Goal: Task Accomplishment & Management: Complete application form

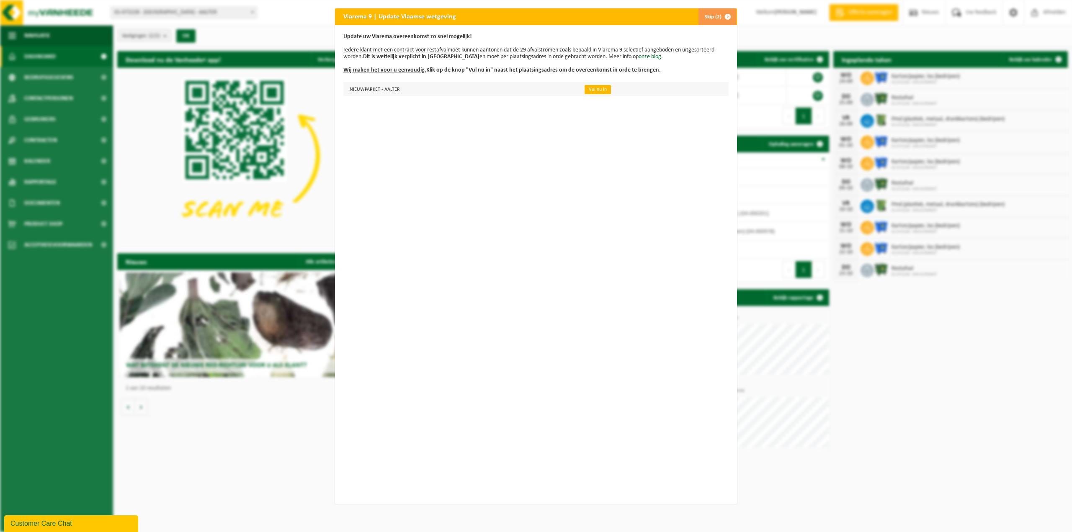
click at [586, 87] on link "Vul nu in" at bounding box center [597, 89] width 26 height 9
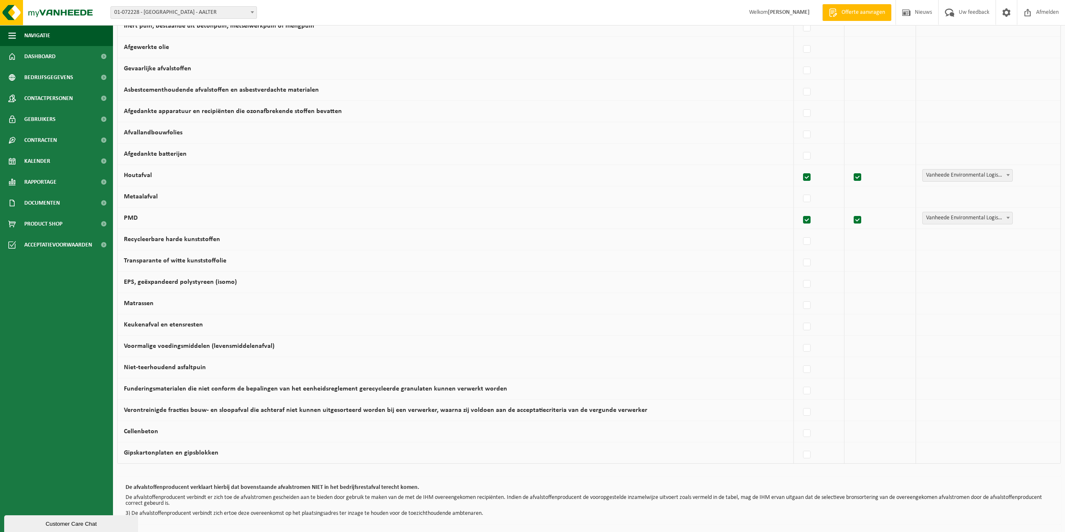
scroll to position [330, 0]
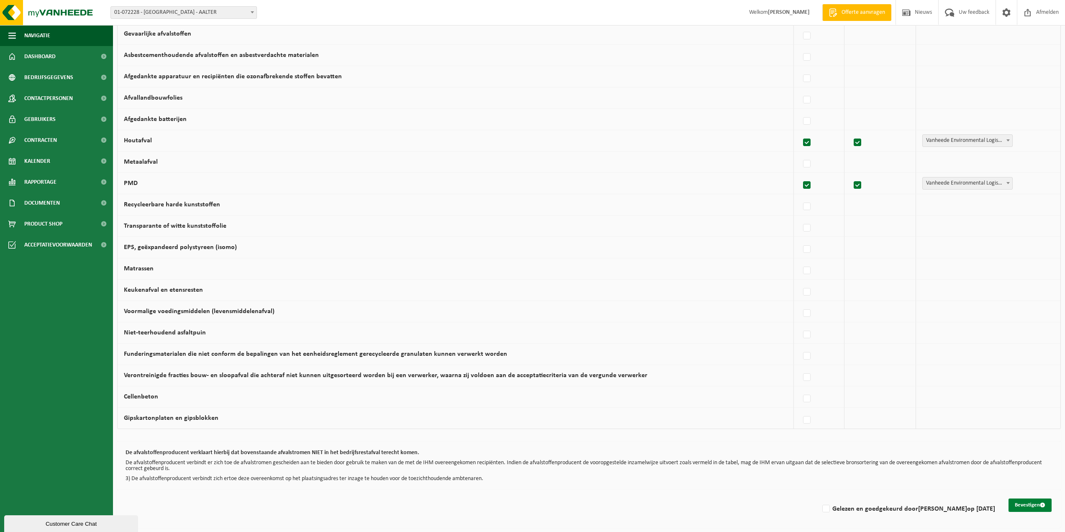
click at [1026, 505] on button "Bevestigen" at bounding box center [1030, 505] width 43 height 13
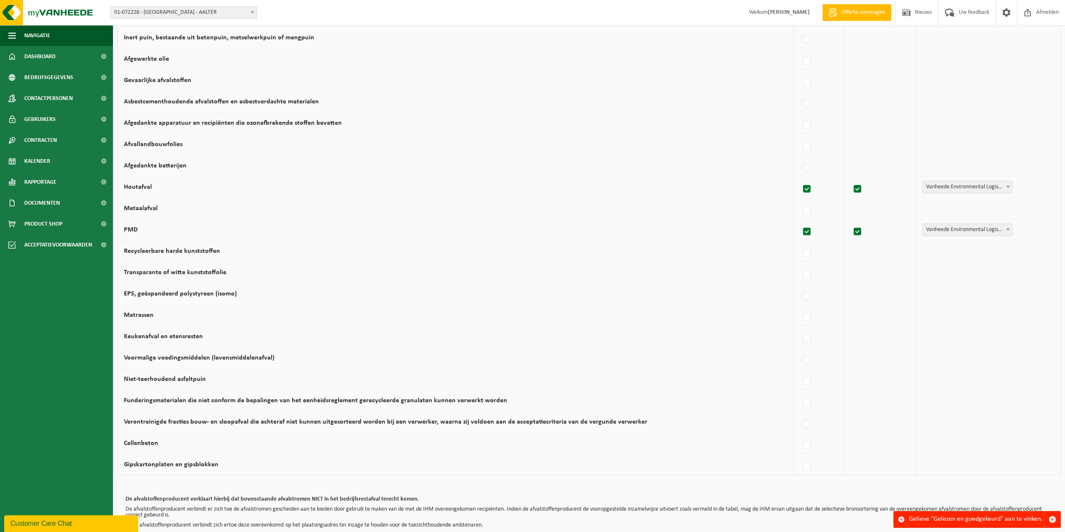
scroll to position [330, 0]
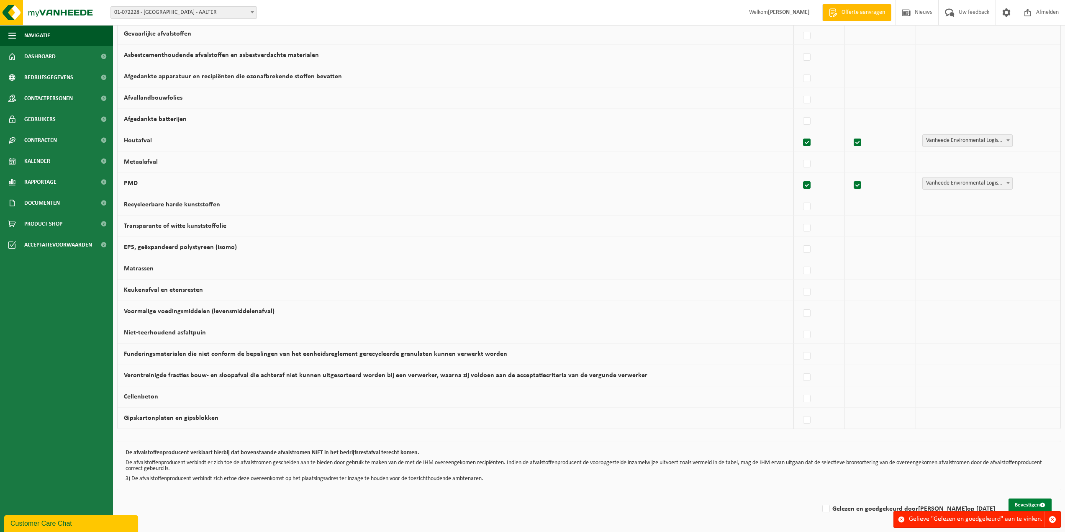
click at [1028, 504] on button "Bevestigen" at bounding box center [1030, 505] width 43 height 13
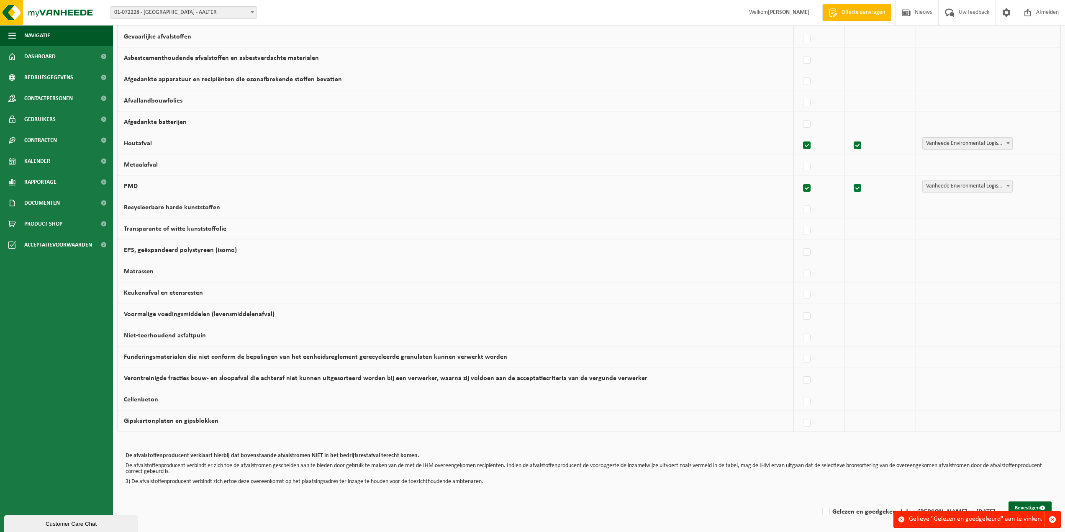
scroll to position [330, 0]
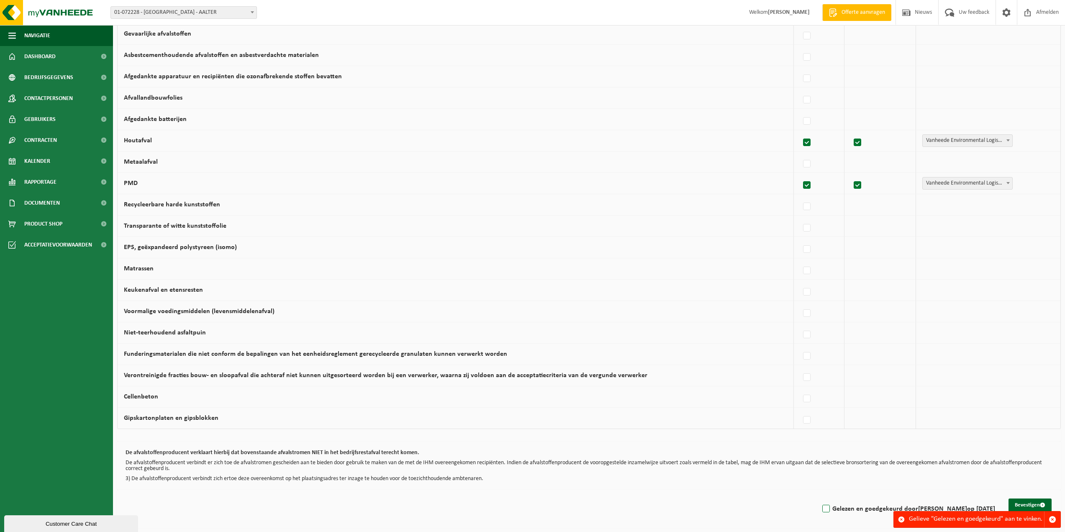
click at [821, 511] on label "Gelezen en goedgekeurd door Geert Van Nieuwerburgh op 22/09/25" at bounding box center [908, 509] width 175 height 13
click at [819, 499] on input "Gelezen en goedgekeurd door Geert Van Nieuwerburgh op 22/09/25" at bounding box center [819, 498] width 0 height 0
checkbox input "true"
click at [1032, 505] on button "Bevestigen" at bounding box center [1030, 505] width 43 height 13
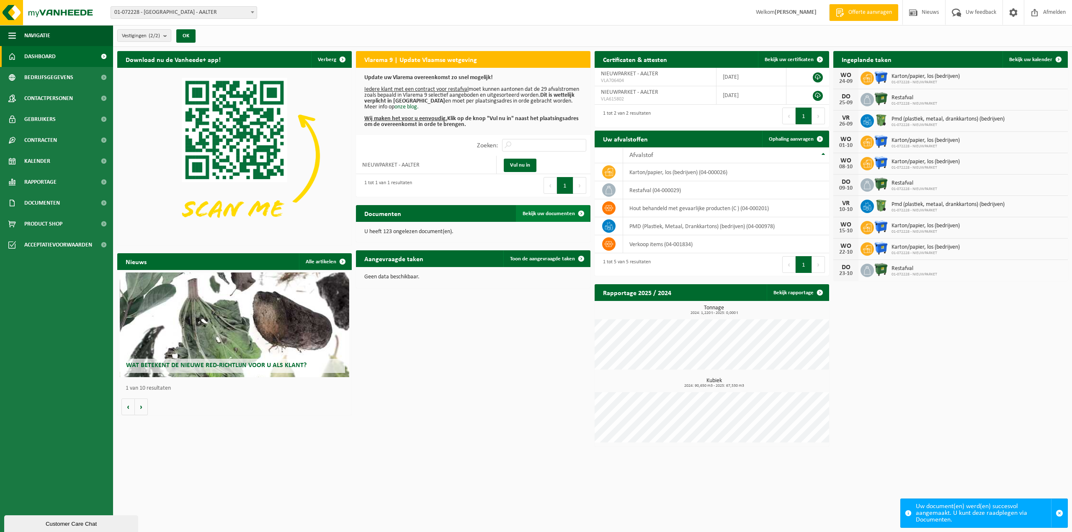
click at [545, 214] on span "Bekijk uw documenten" at bounding box center [548, 213] width 52 height 5
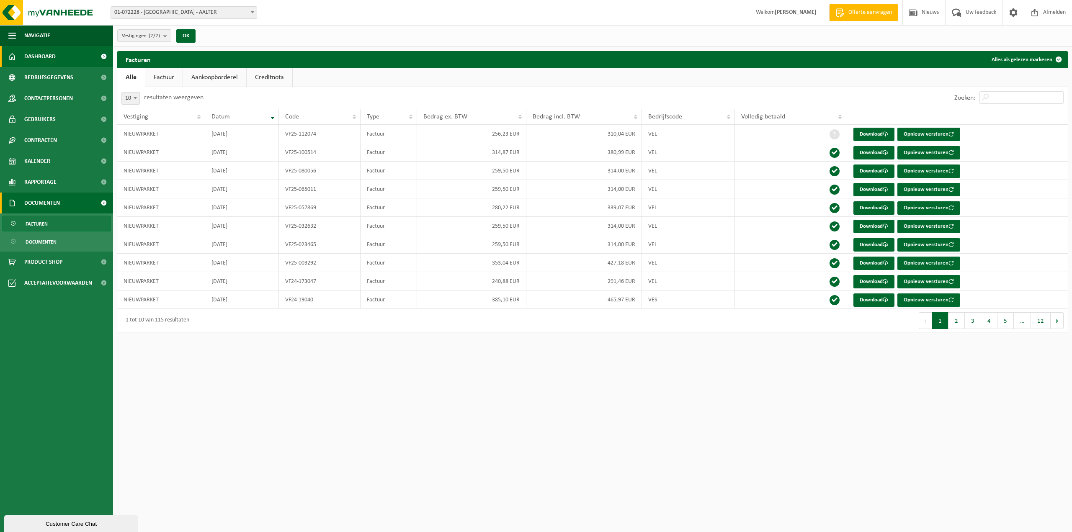
click at [44, 53] on span "Dashboard" at bounding box center [39, 56] width 31 height 21
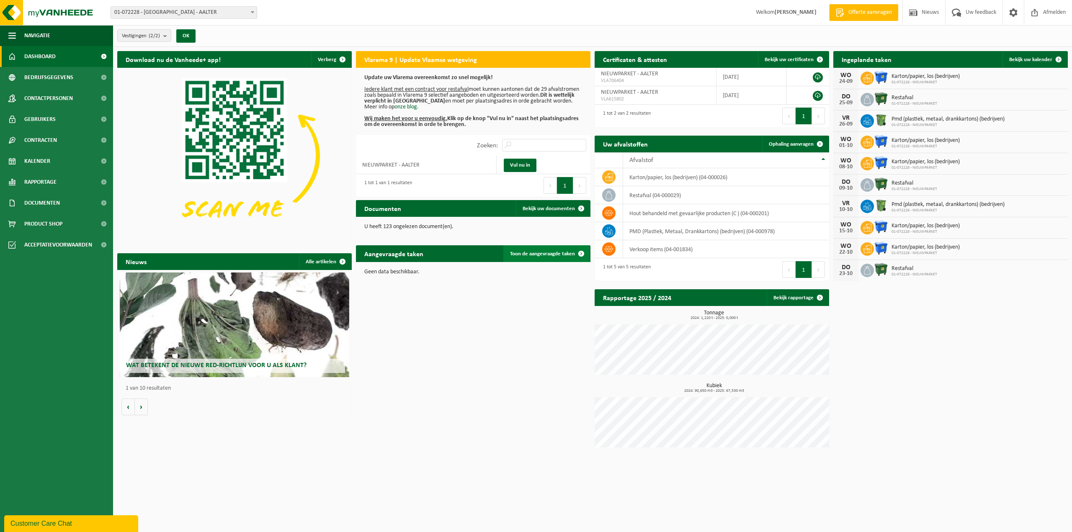
click at [541, 253] on span "Toon de aangevraagde taken" at bounding box center [542, 253] width 65 height 5
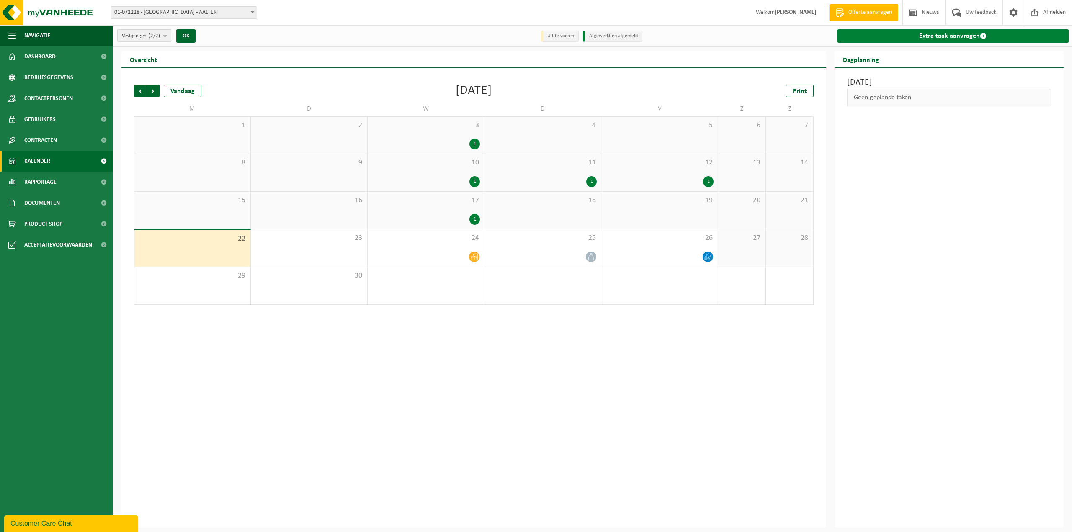
click at [958, 36] on link "Extra taak aanvragen" at bounding box center [952, 35] width 231 height 13
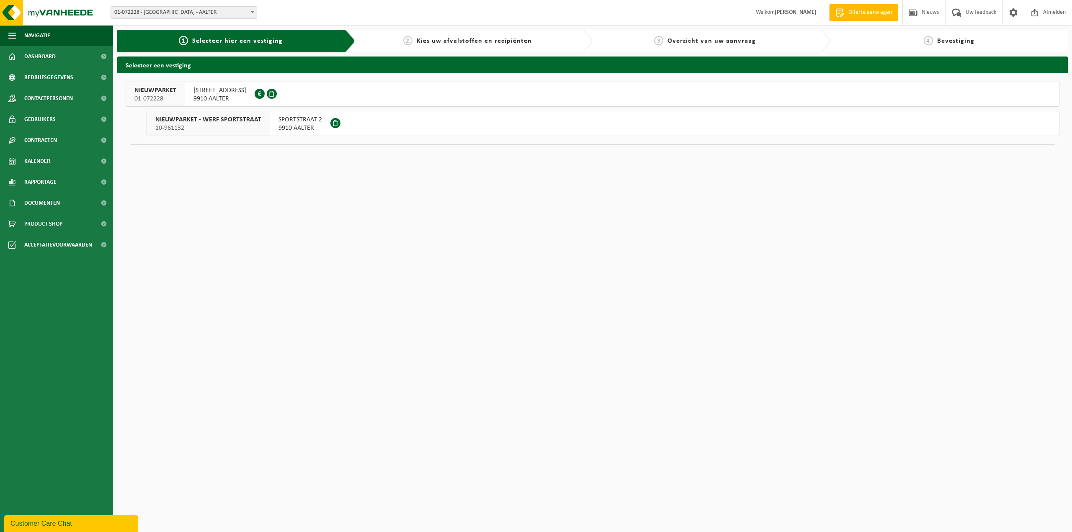
click at [283, 91] on button "[GEOGRAPHIC_DATA] 01-072228 [STREET_ADDRESS] 0472.899.447" at bounding box center [592, 94] width 933 height 25
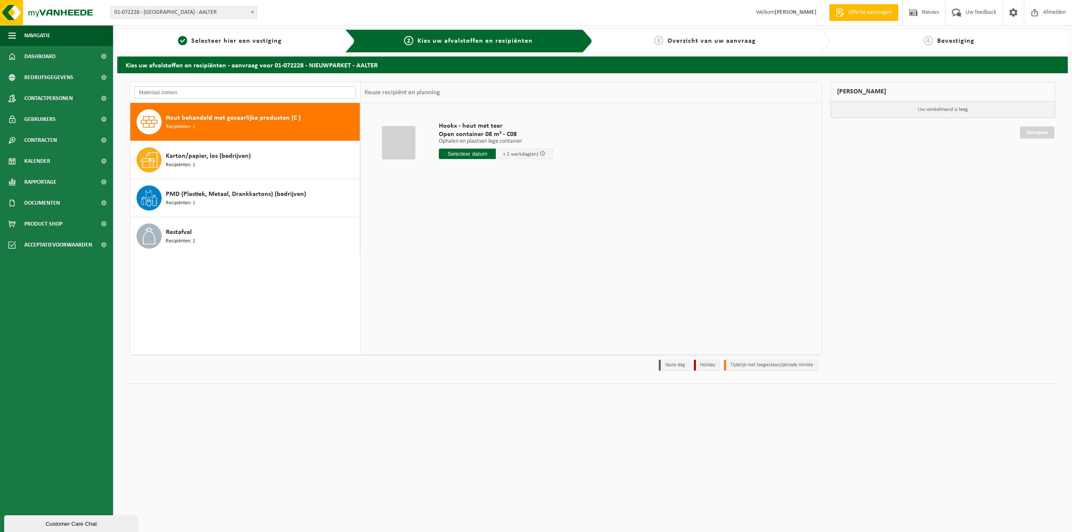
click at [233, 92] on input "text" at bounding box center [244, 92] width 221 height 13
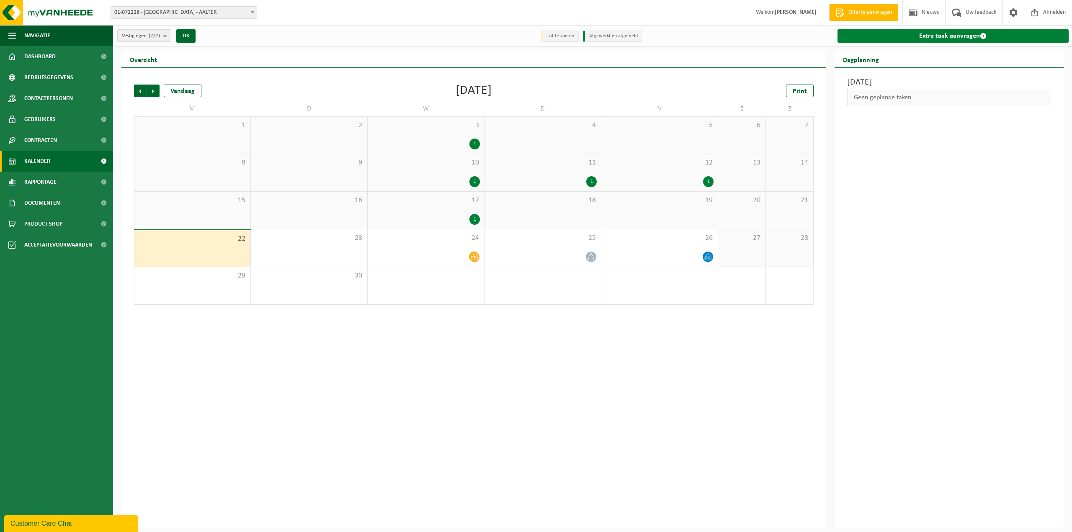
click at [947, 36] on link "Extra taak aanvragen" at bounding box center [952, 35] width 231 height 13
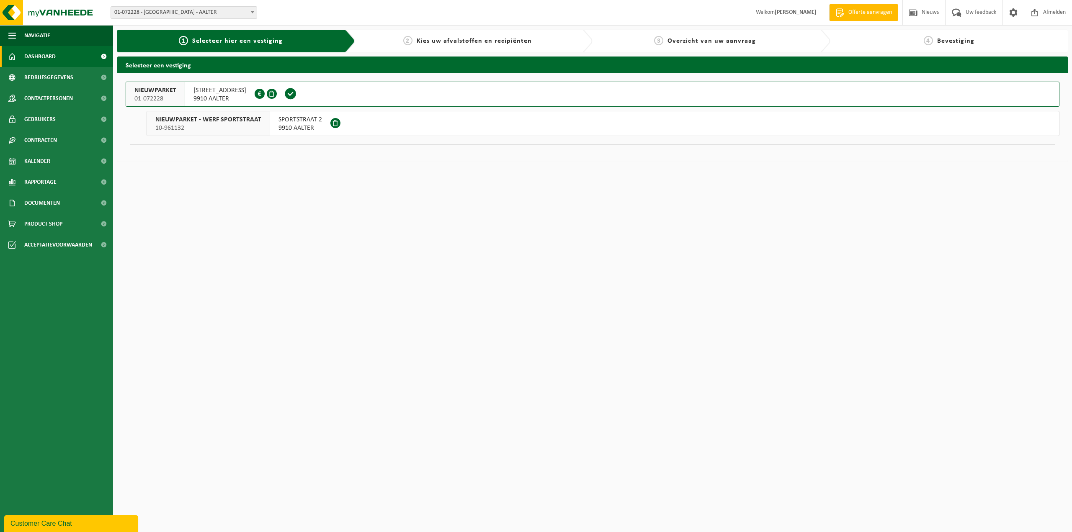
click at [44, 55] on span "Dashboard" at bounding box center [39, 56] width 31 height 21
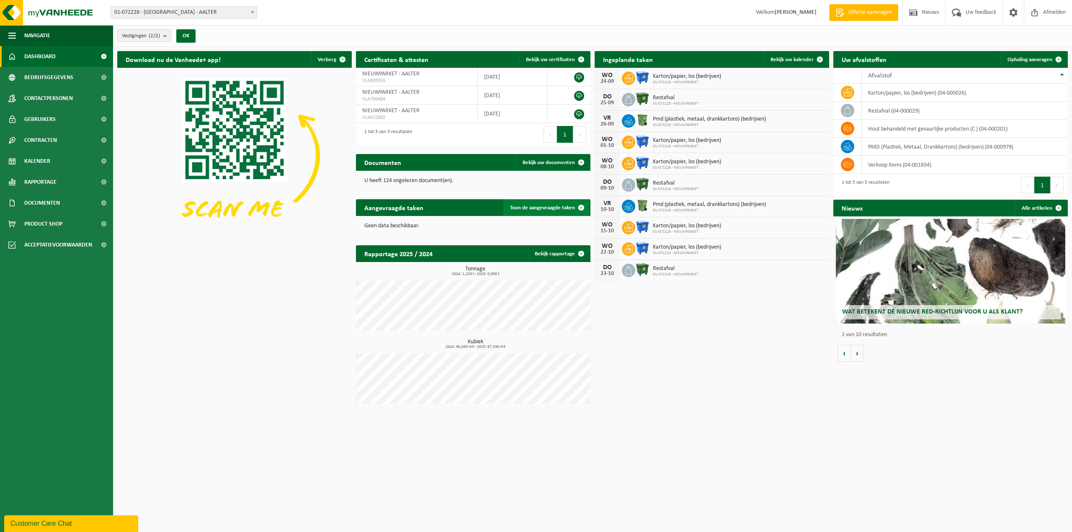
click at [539, 206] on span "Toon de aangevraagde taken" at bounding box center [542, 207] width 65 height 5
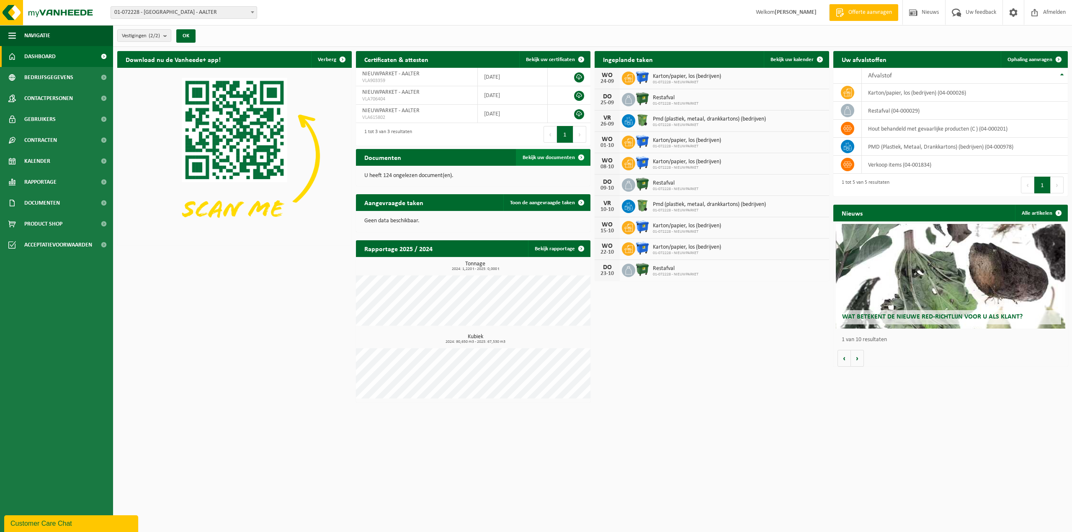
click at [549, 157] on span "Bekijk uw documenten" at bounding box center [548, 157] width 52 height 5
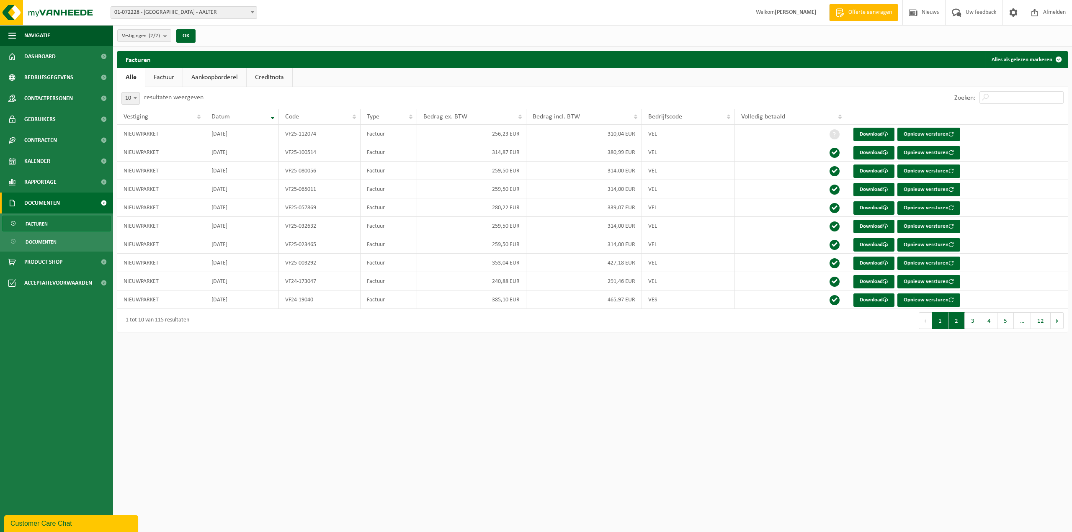
click at [954, 321] on button "2" at bounding box center [956, 320] width 16 height 17
click at [972, 318] on button "3" at bounding box center [972, 320] width 16 height 17
click at [869, 281] on link "Download" at bounding box center [873, 281] width 41 height 13
click at [1029, 57] on button "Alles als gelezen markeren" at bounding box center [1026, 59] width 82 height 17
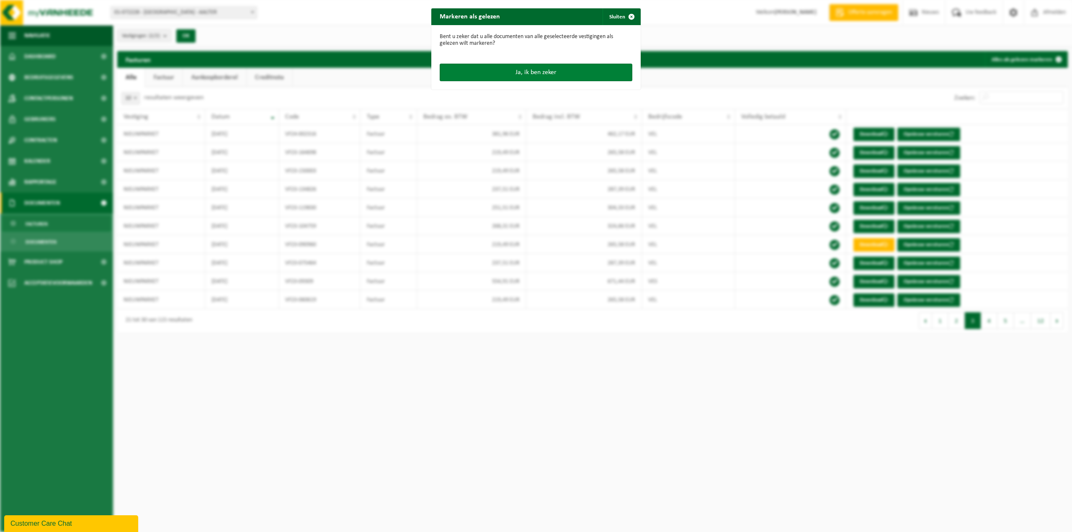
click at [555, 72] on button "Ja, ik ben zeker" at bounding box center [536, 73] width 193 height 18
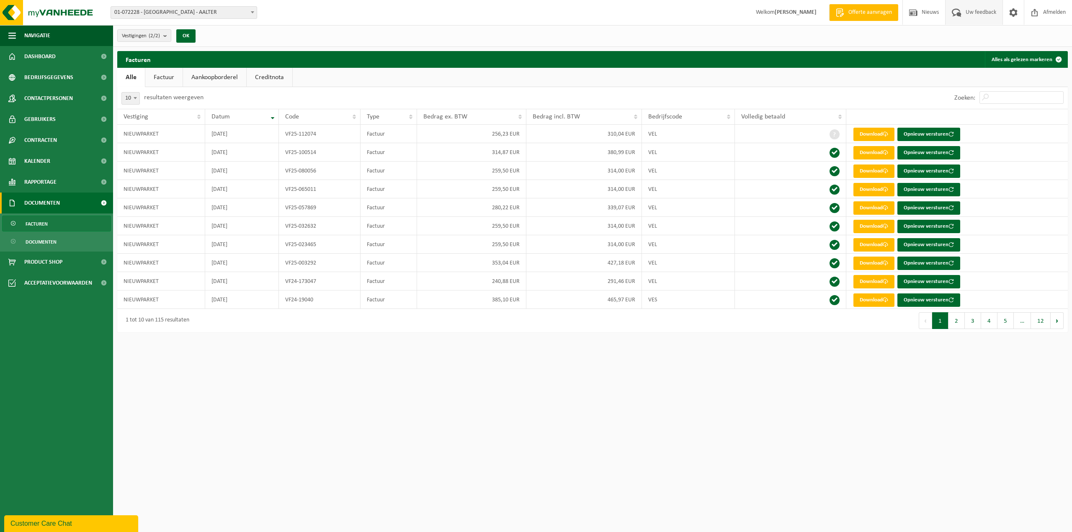
click at [969, 12] on span "Uw feedback" at bounding box center [980, 12] width 35 height 25
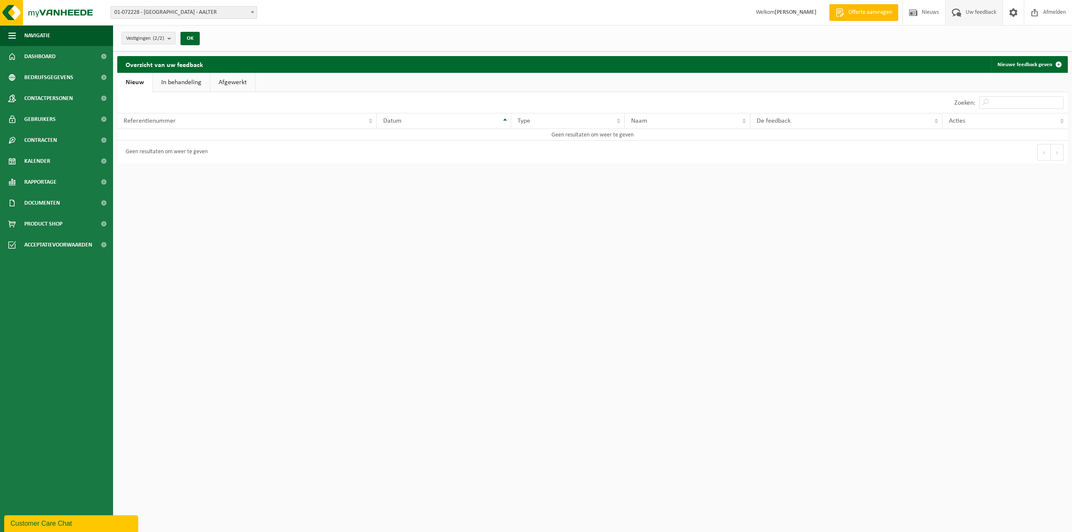
click at [864, 9] on span "Offerte aanvragen" at bounding box center [870, 12] width 48 height 8
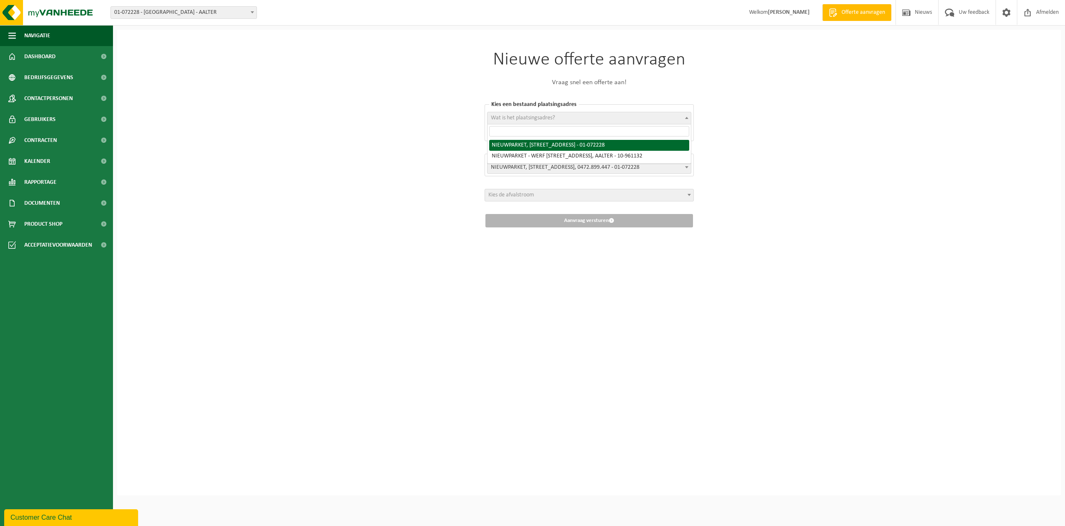
click at [686, 118] on b at bounding box center [686, 118] width 3 height 2
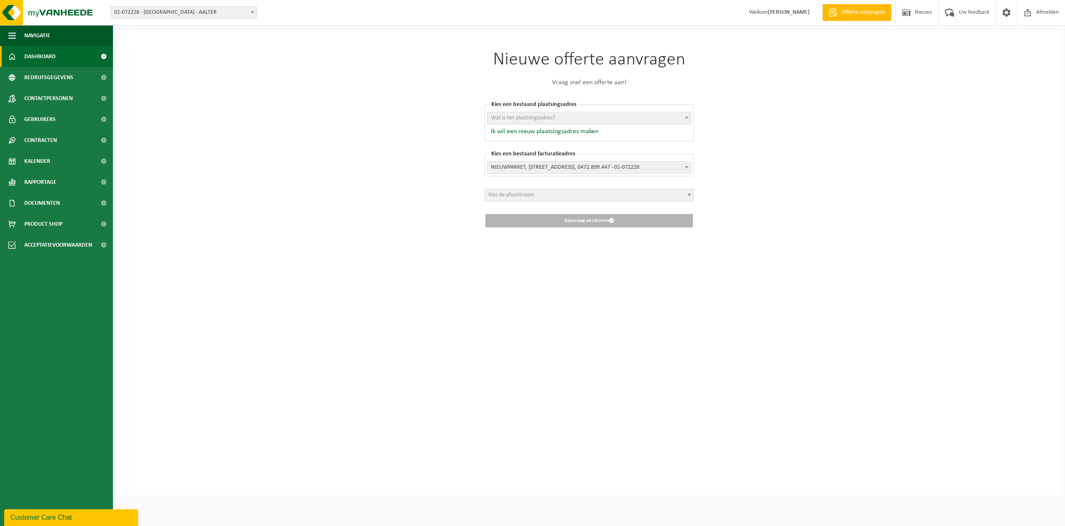
click at [35, 55] on span "Dashboard" at bounding box center [39, 56] width 31 height 21
